Goal: Check status: Check status

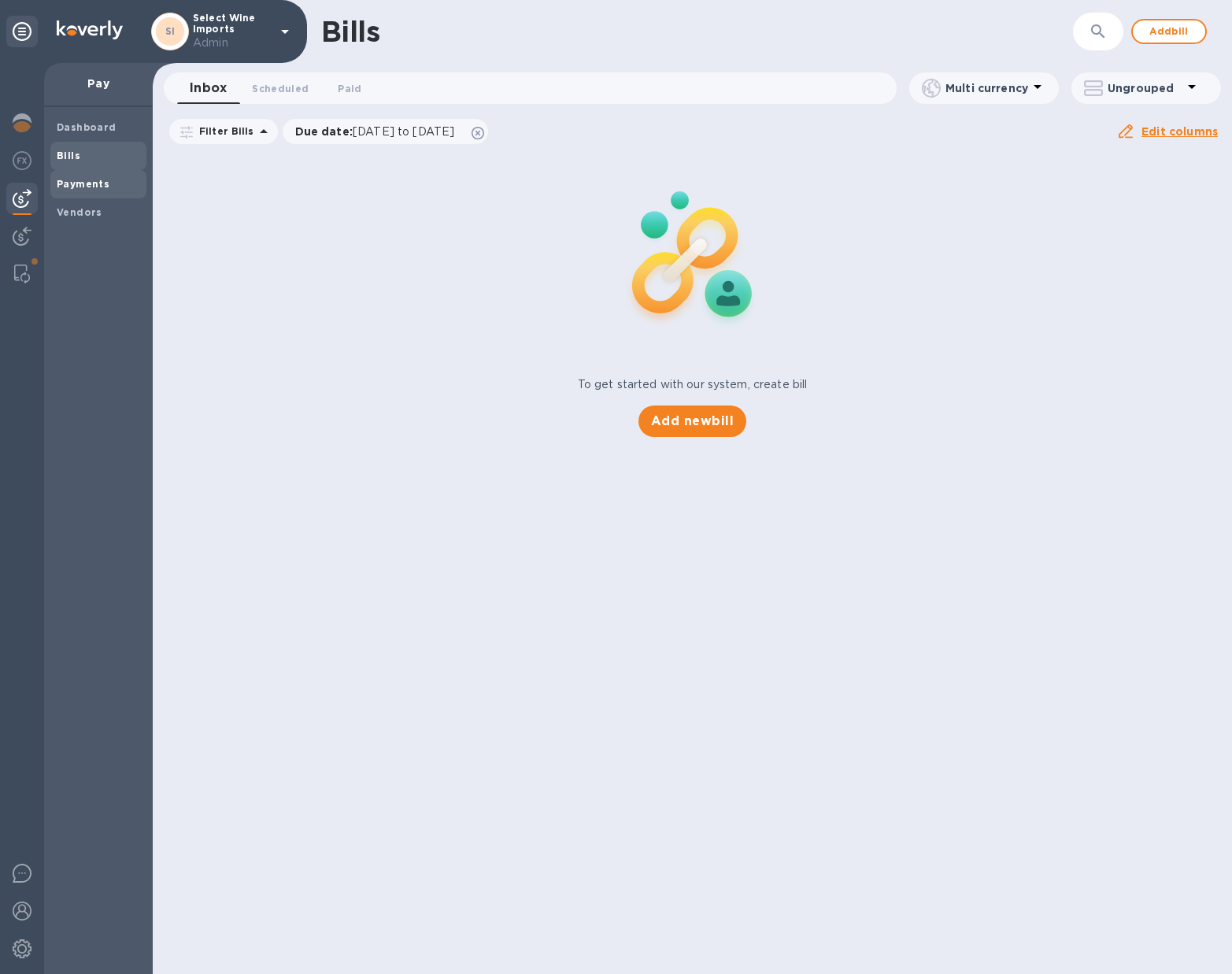
click at [85, 183] on b "Payments" at bounding box center [83, 183] width 53 height 12
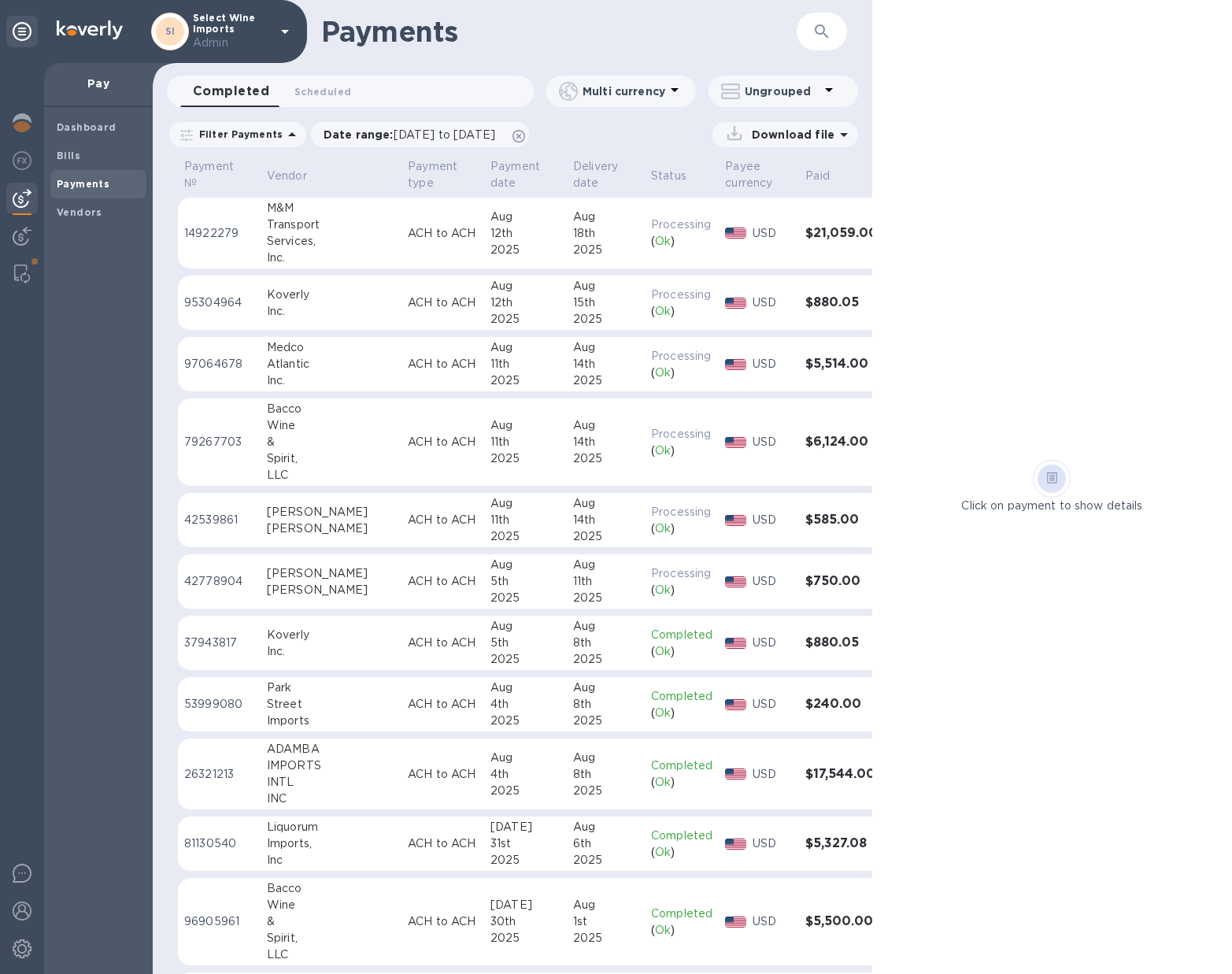
click at [408, 525] on p "ACH to ACH" at bounding box center [442, 520] width 70 height 17
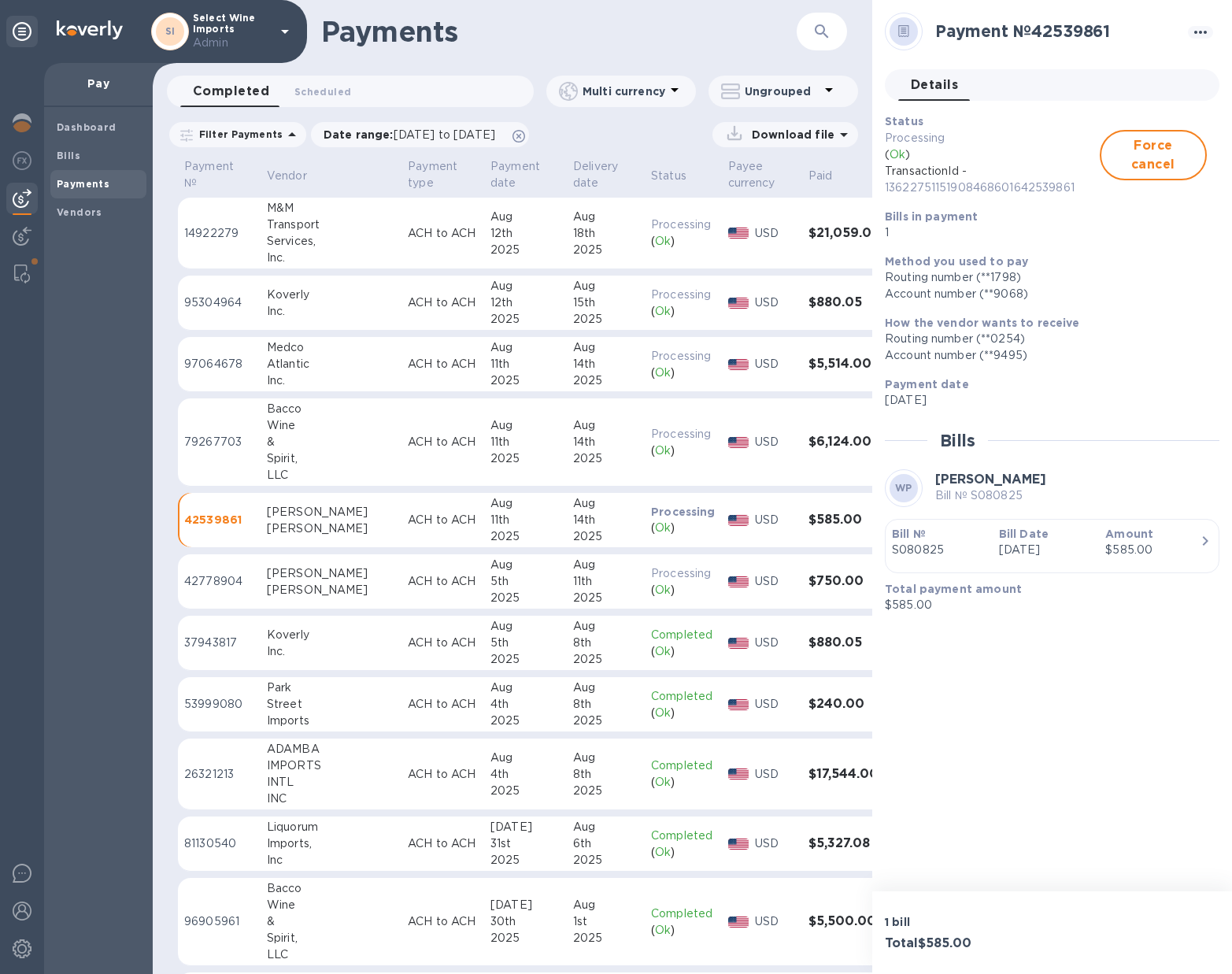
click at [401, 591] on td "ACH to ACH" at bounding box center [442, 582] width 83 height 55
